Goal: Transaction & Acquisition: Purchase product/service

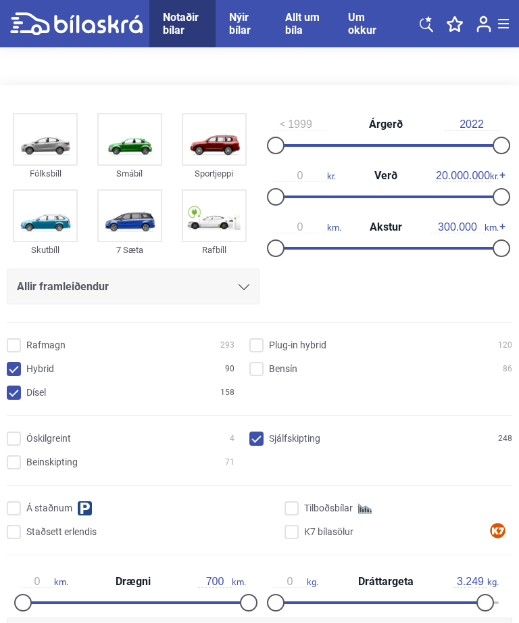
click at [135, 143] on img at bounding box center [130, 139] width 62 height 50
click at [122, 164] on img at bounding box center [130, 139] width 62 height 50
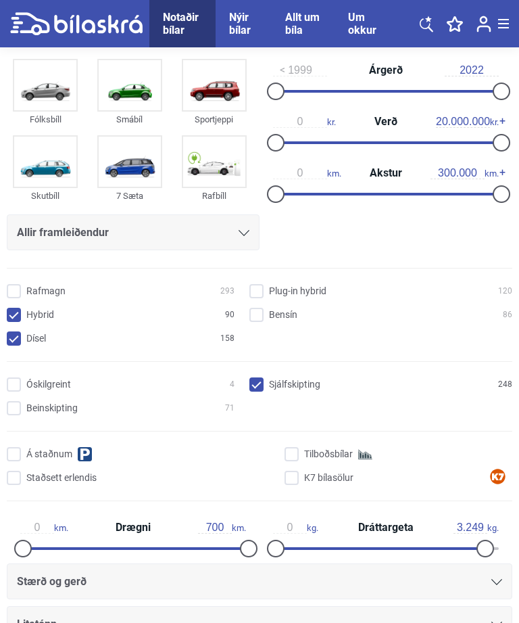
scroll to position [53, 0]
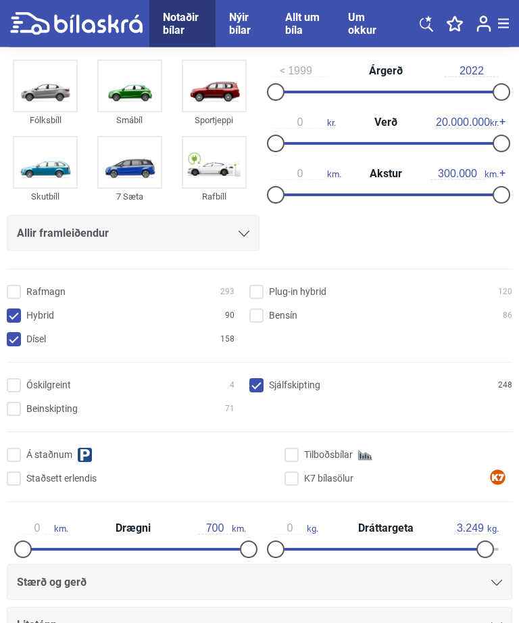
click at [14, 315] on input "Hybrid 90" at bounding box center [123, 317] width 228 height 14
checkbox input "false"
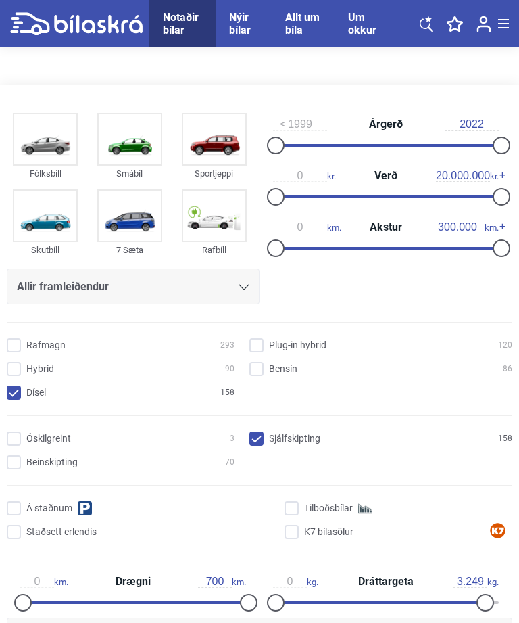
click at [9, 390] on input "Dísel 158" at bounding box center [123, 393] width 228 height 14
checkbox input "false"
click at [269, 362] on input "Bensín 86" at bounding box center [383, 369] width 263 height 14
checkbox input "true"
click at [254, 436] on input "Sjálfskipting 86" at bounding box center [383, 439] width 263 height 14
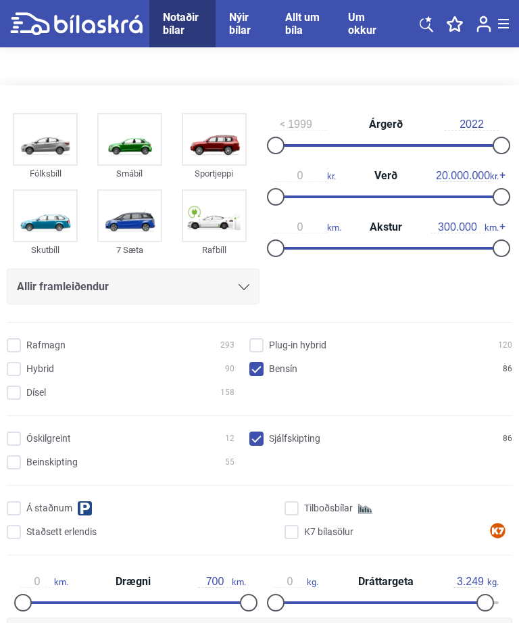
checkbox input "false"
click at [17, 456] on input "Beinskipting 55" at bounding box center [123, 463] width 228 height 14
checkbox input "true"
click at [300, 123] on input "1999" at bounding box center [300, 124] width 54 height 12
type input "1"
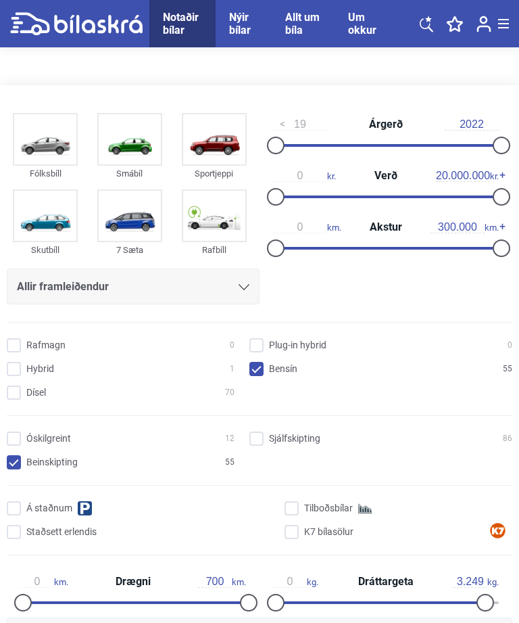
type input "1"
type input "2016"
click at [457, 122] on input "2022" at bounding box center [472, 124] width 54 height 12
click at [499, 116] on div "2016 Árgerð 20192022" at bounding box center [386, 134] width 253 height 51
click at [487, 124] on input "2022" at bounding box center [472, 124] width 54 height 12
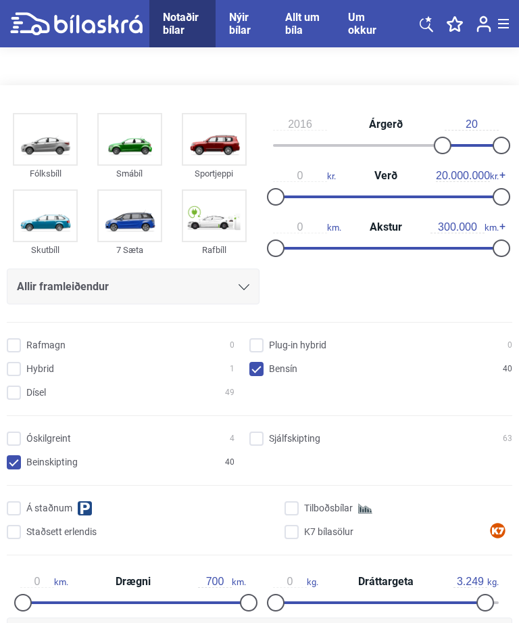
type input "2"
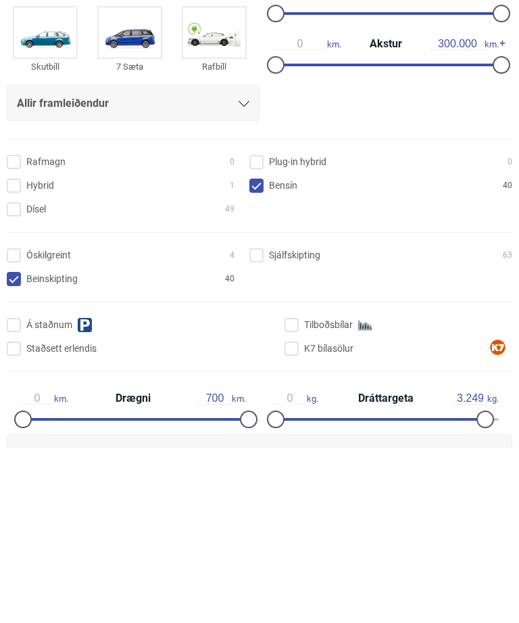
scroll to position [3, 0]
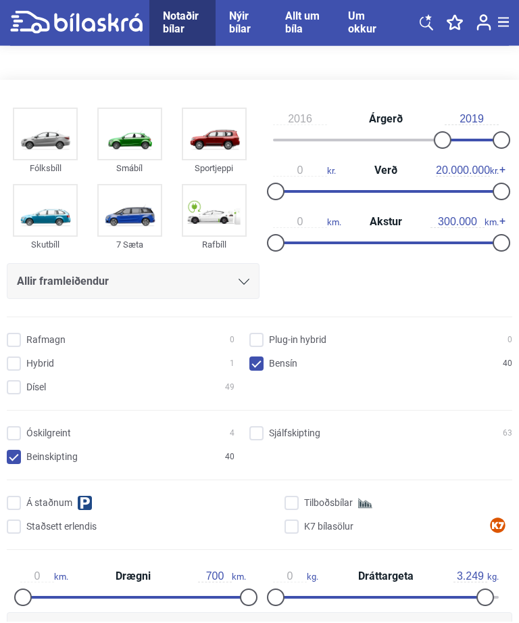
type input "2019"
click at [380, 228] on span "Akstur" at bounding box center [385, 223] width 39 height 11
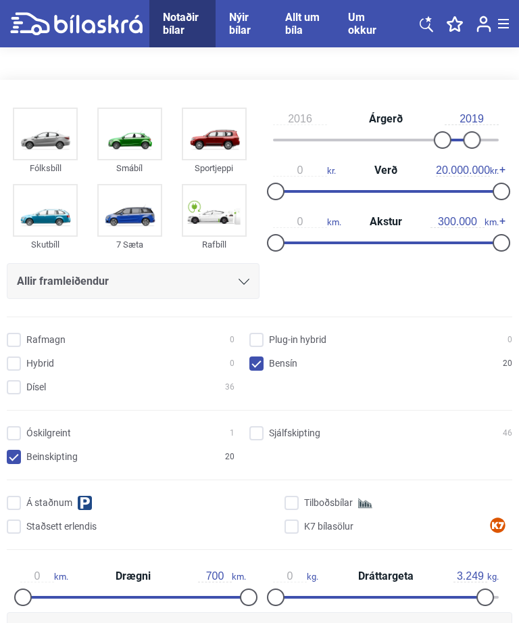
click at [432, 227] on input "300.000" at bounding box center [458, 222] width 54 height 12
click at [486, 225] on span "300.000 km." at bounding box center [465, 222] width 68 height 12
click at [480, 227] on input "300.000" at bounding box center [458, 222] width 54 height 12
type input "3"
click at [473, 172] on input "20.000.000" at bounding box center [463, 170] width 54 height 12
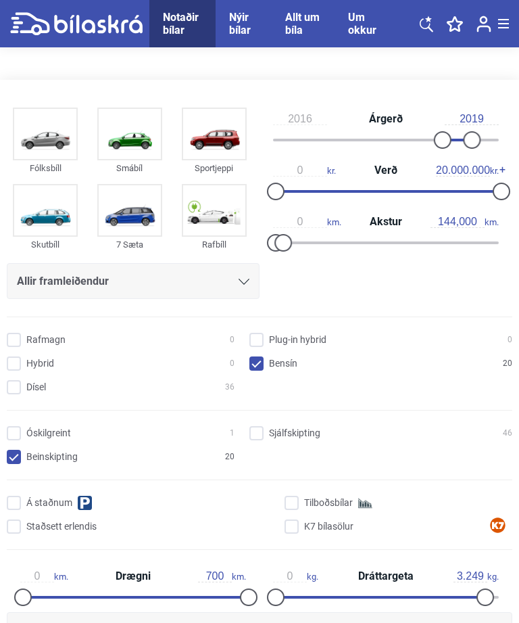
type input "10.000"
click at [486, 172] on input "000" at bounding box center [463, 170] width 54 height 12
type input "0"
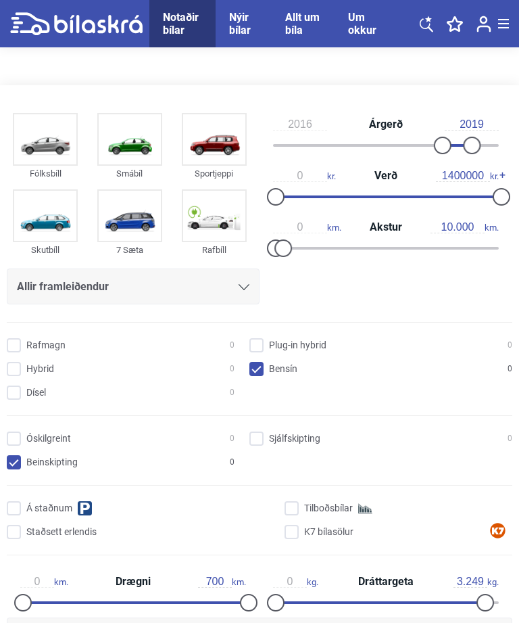
type input "1400000"
click at [161, 352] on input "Rafmagn 0" at bounding box center [123, 346] width 228 height 14
checkbox input "true"
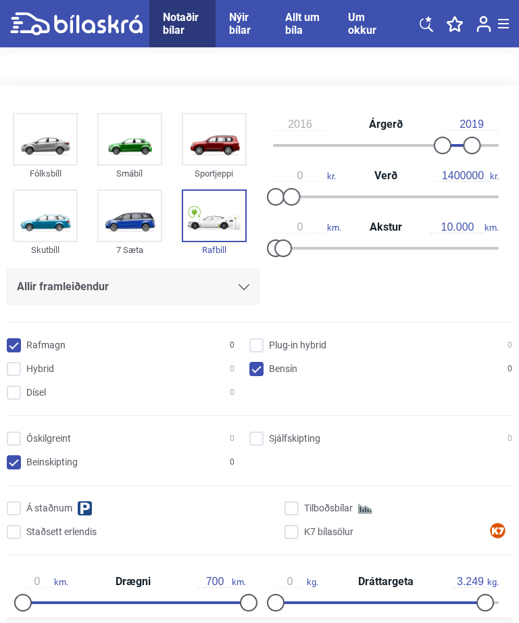
type input "1.400.000"
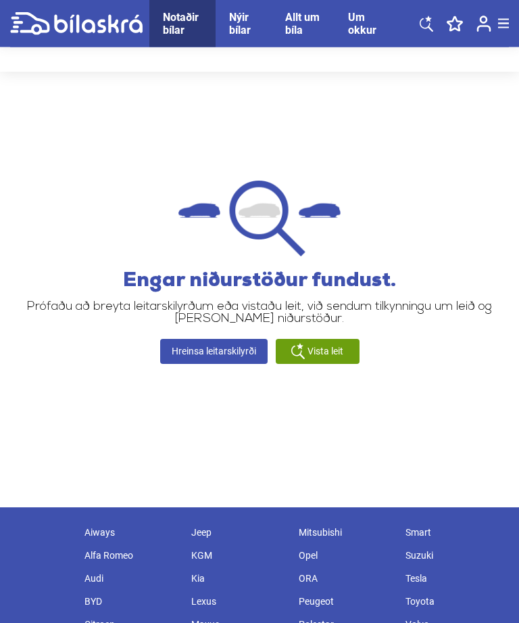
scroll to position [1049, 0]
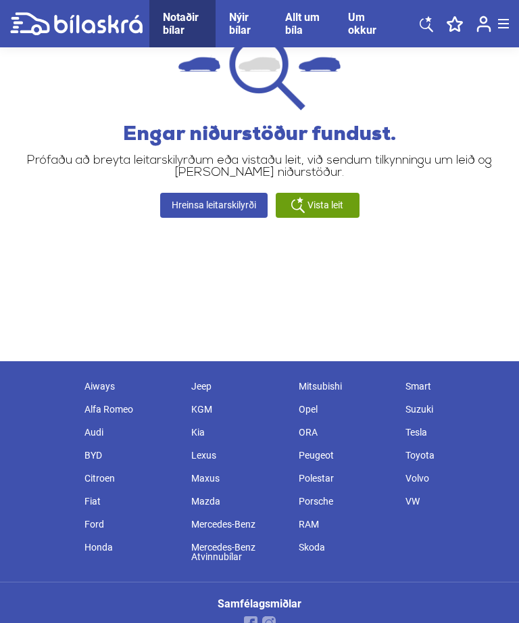
click at [411, 467] on div "Toyota" at bounding box center [452, 455] width 107 height 23
type input "1999"
type input "2022"
type input "20.000.000"
type input "300.000"
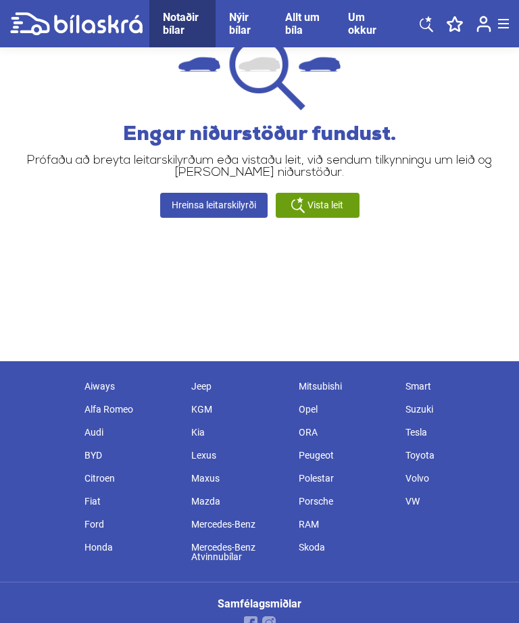
checkbox input "false"
type input "3.500"
checkbox input "false"
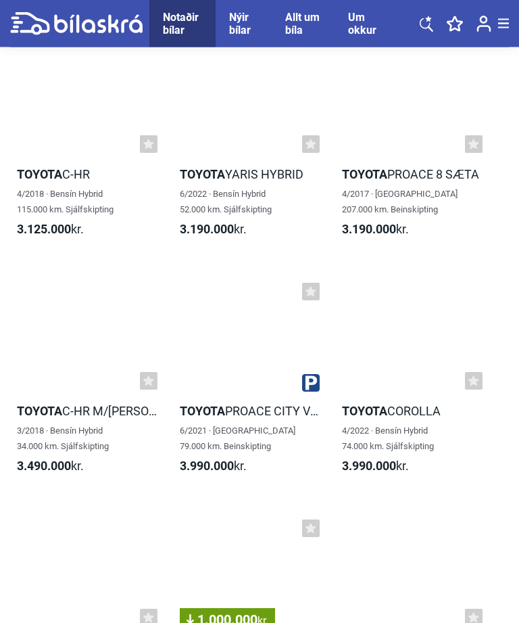
scroll to position [2489, 0]
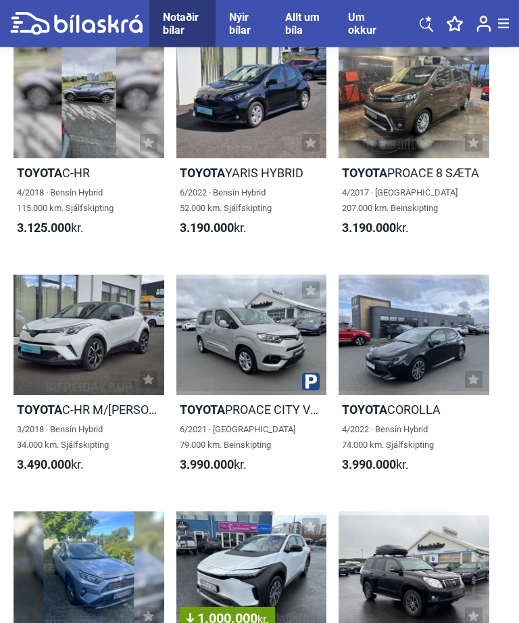
click at [103, 423] on link "Toyota C-HR M/[PERSON_NAME] 3/2018 · Bensín Hybrid 34.000 km. Sjálfskipting 3.4…" at bounding box center [89, 380] width 151 height 210
